Goal: Obtain resource: Download file/media

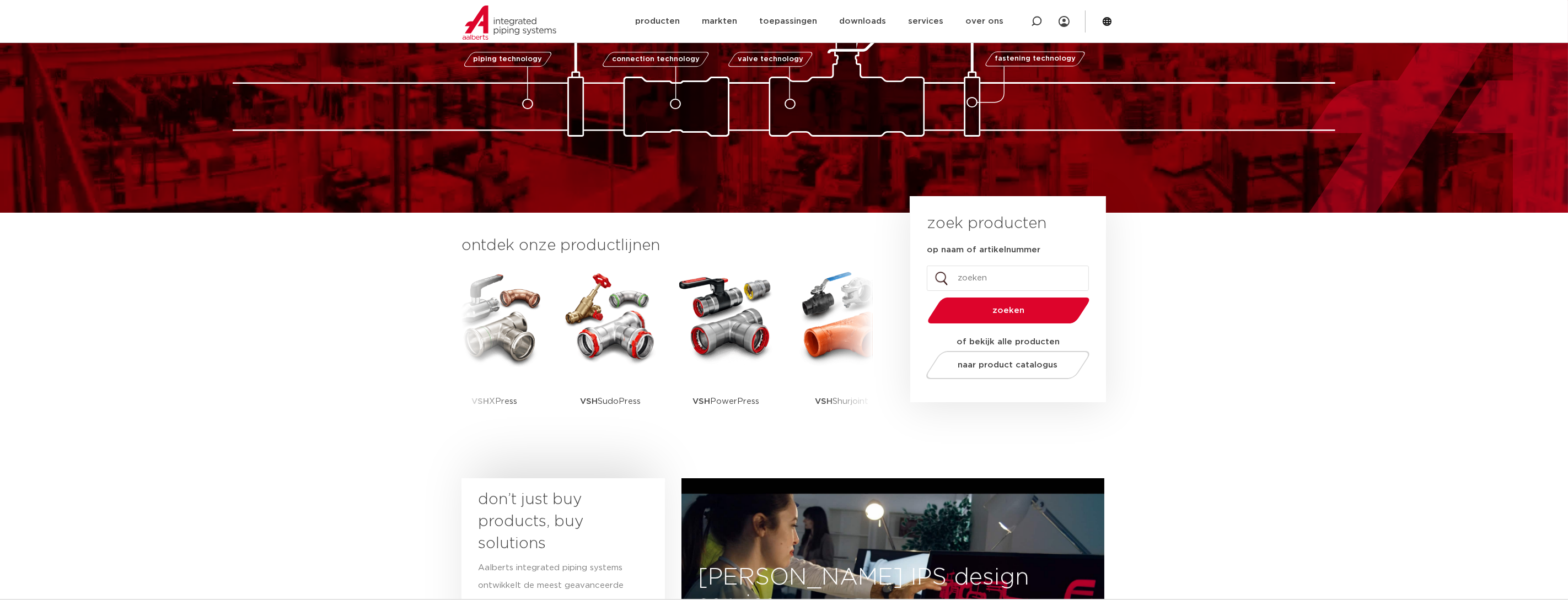
scroll to position [109, 0]
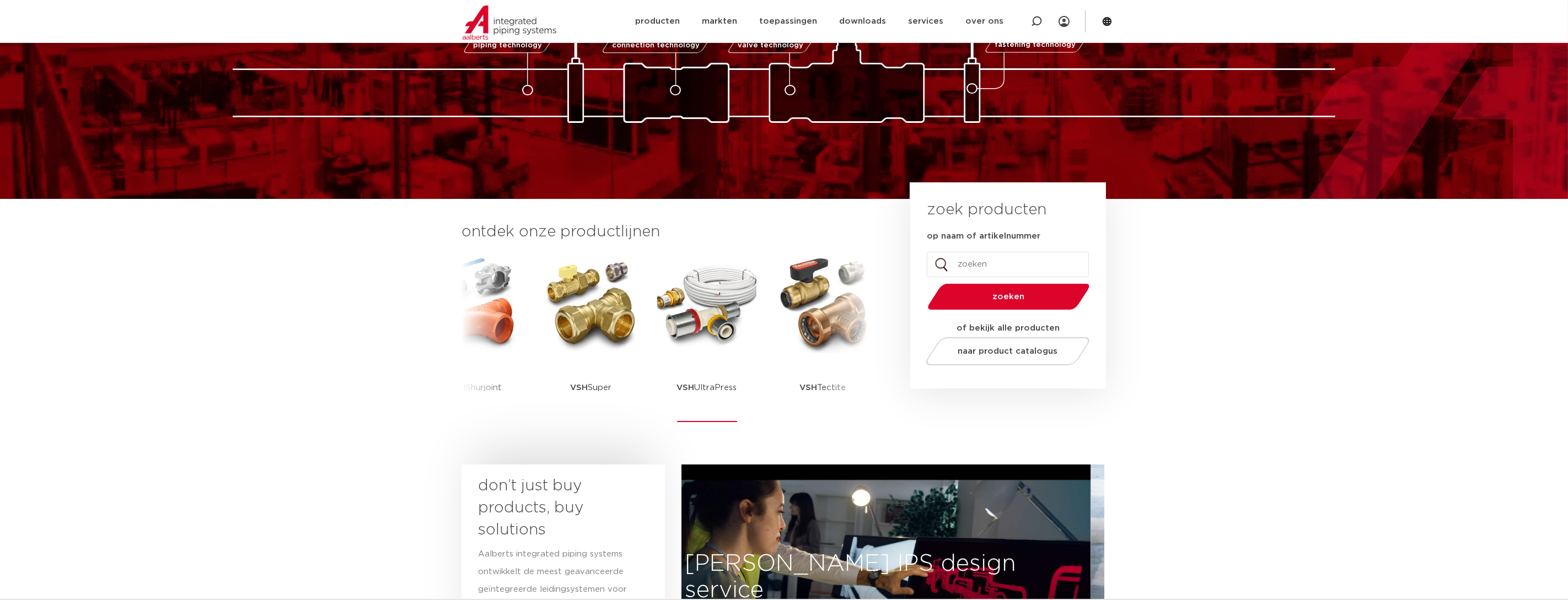
click at [736, 412] on p "VSH UltraPress" at bounding box center [706, 388] width 60 height 69
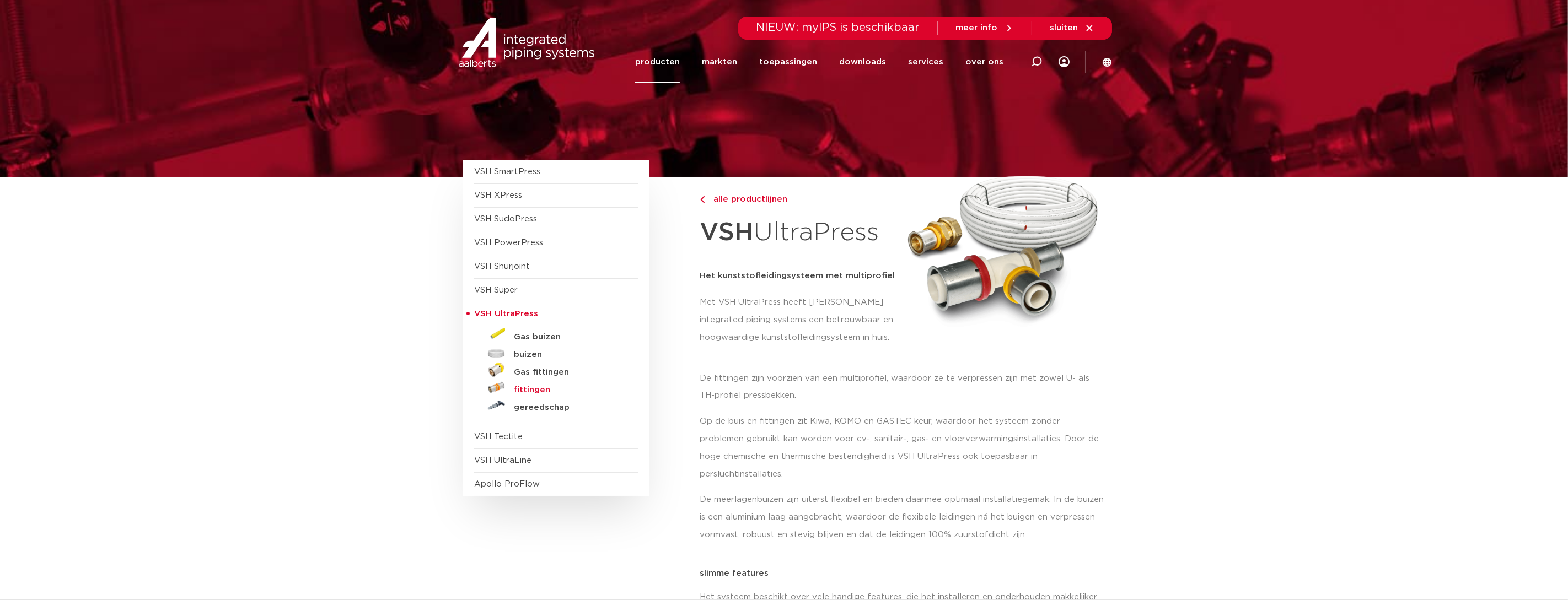
click at [524, 391] on h5 "fittingen" at bounding box center [568, 390] width 109 height 10
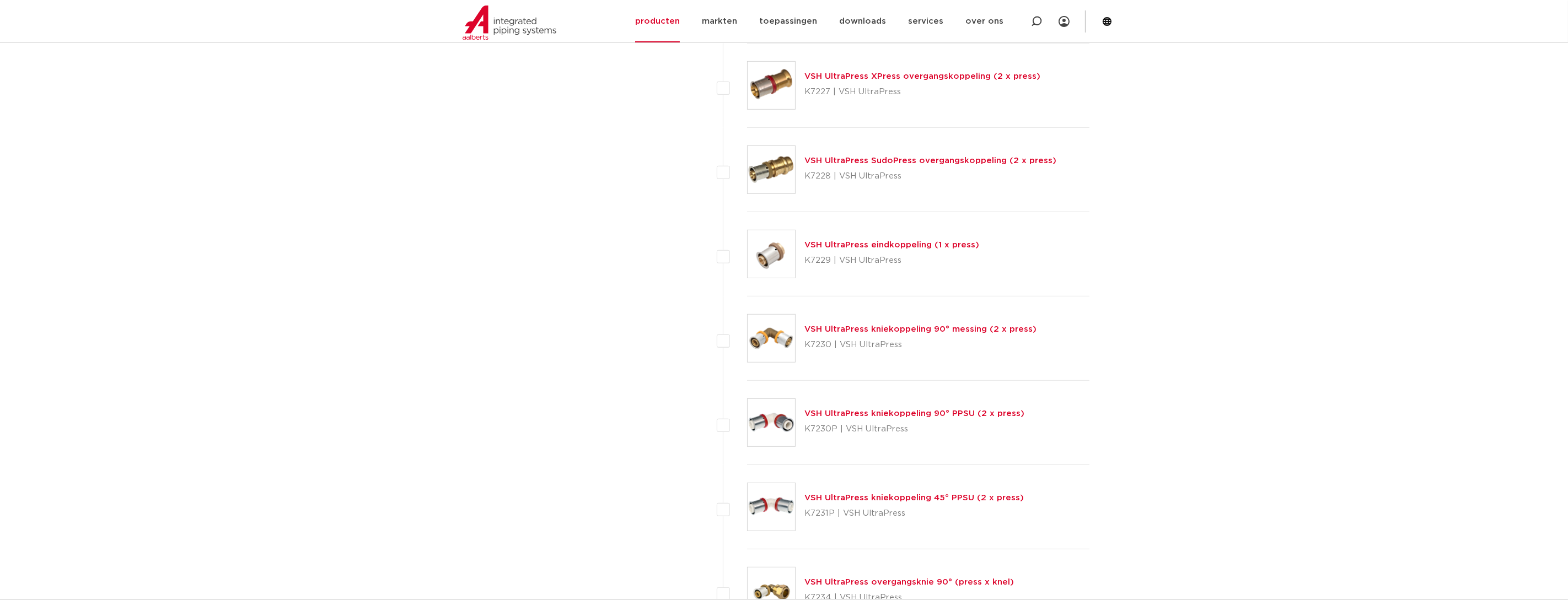
scroll to position [1377, 0]
click at [821, 323] on link "VSH UltraPress kniekoppeling 90° messing (2 x press)" at bounding box center [920, 327] width 232 height 8
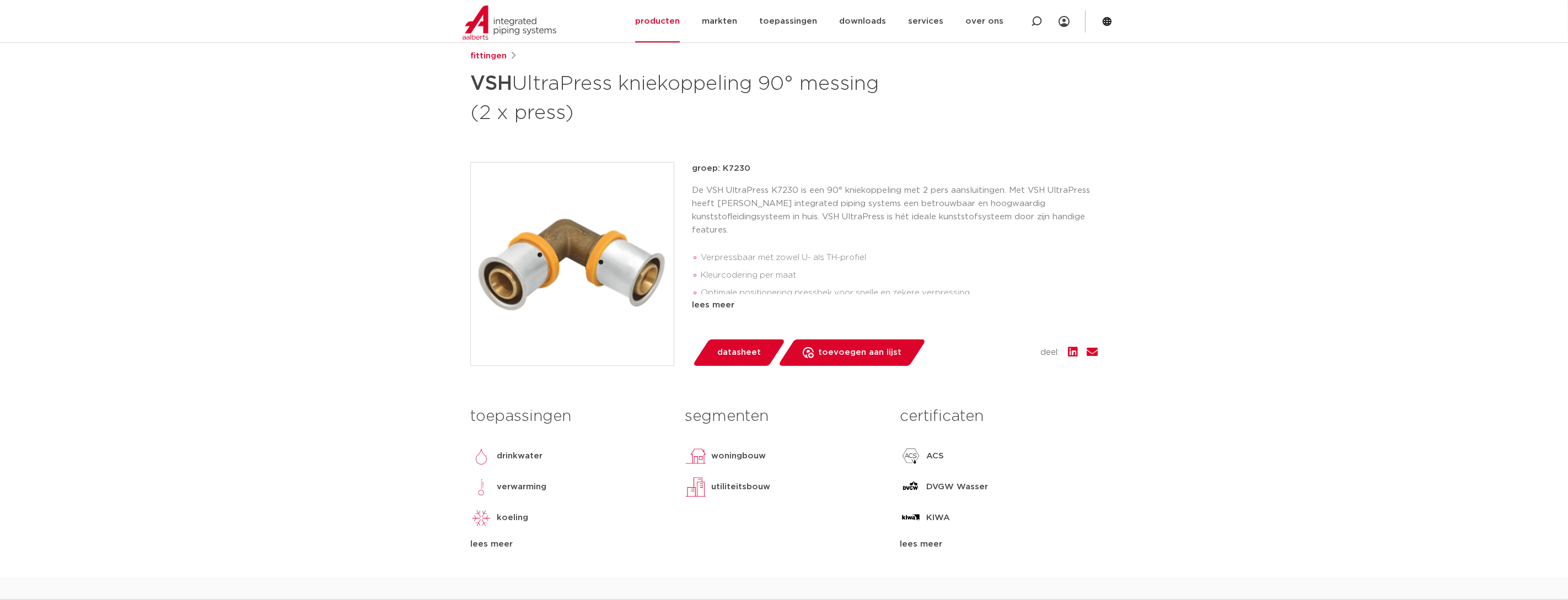
scroll to position [165, 0]
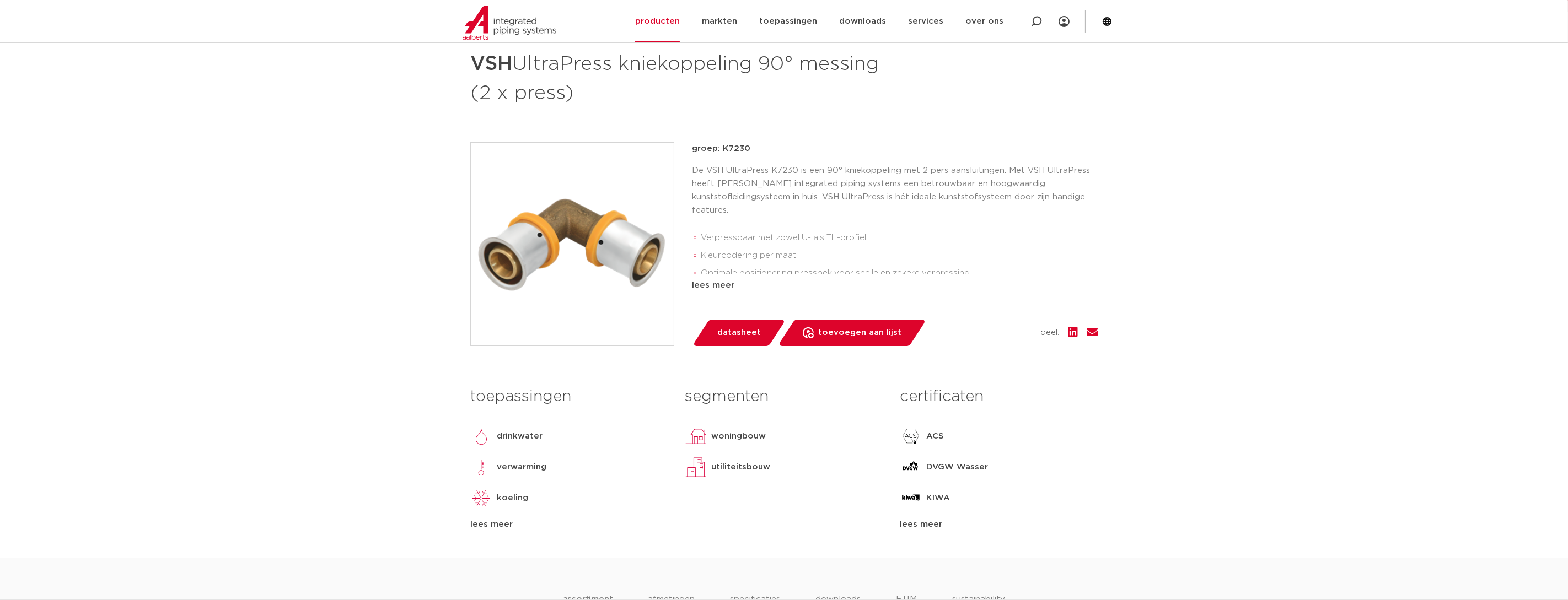
click at [744, 340] on span "datasheet" at bounding box center [739, 332] width 44 height 18
